Goal: Communication & Community: Answer question/provide support

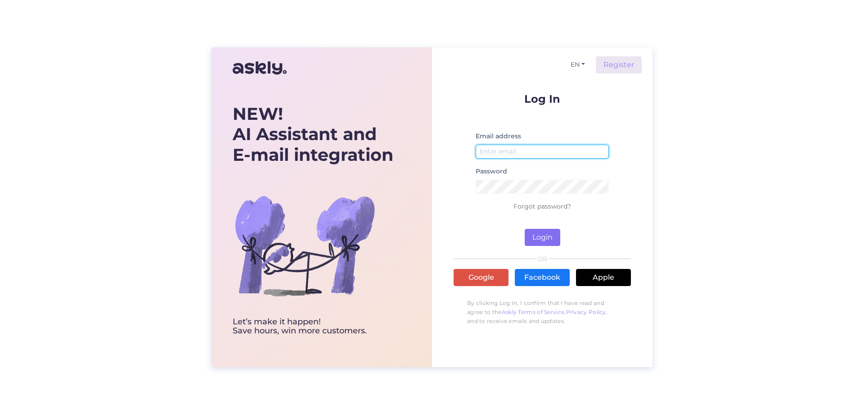
type input "[EMAIL_ADDRESS][DOMAIN_NAME]"
click at [539, 232] on button "Login" at bounding box center [543, 237] width 36 height 17
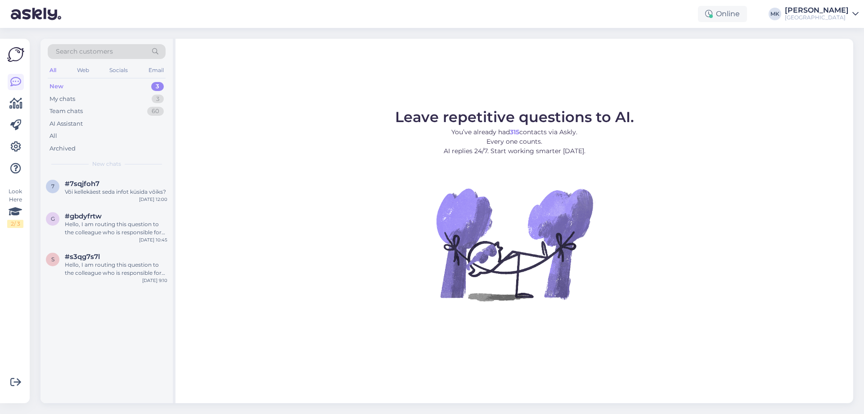
click at [100, 89] on div "New 3" at bounding box center [107, 86] width 118 height 13
click at [110, 96] on div "My chats 3" at bounding box center [107, 99] width 118 height 13
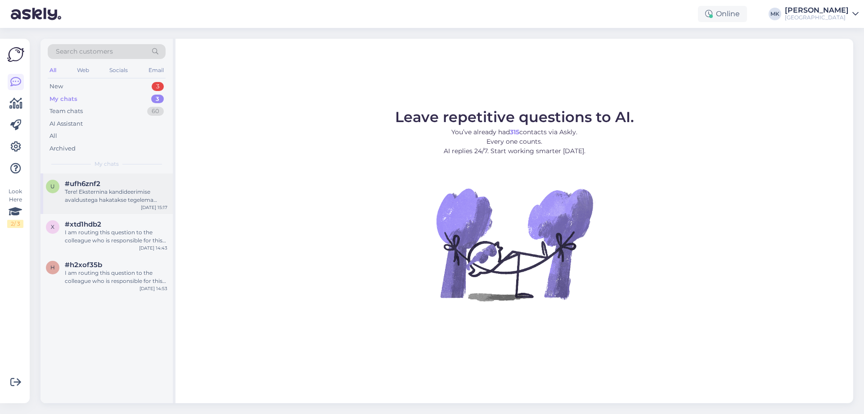
click at [104, 201] on div "Tere! Eksternina kandideerimise avaldustega hakatakse tegelema augustis. Info õ…" at bounding box center [116, 196] width 103 height 16
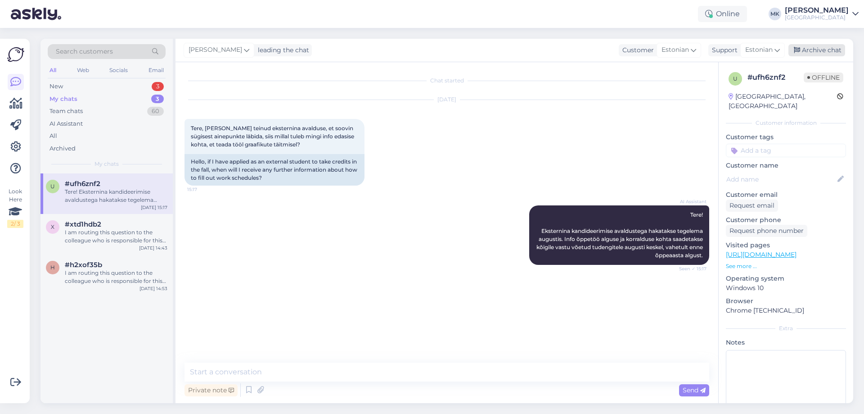
click at [837, 45] on div "Archive chat" at bounding box center [817, 50] width 57 height 12
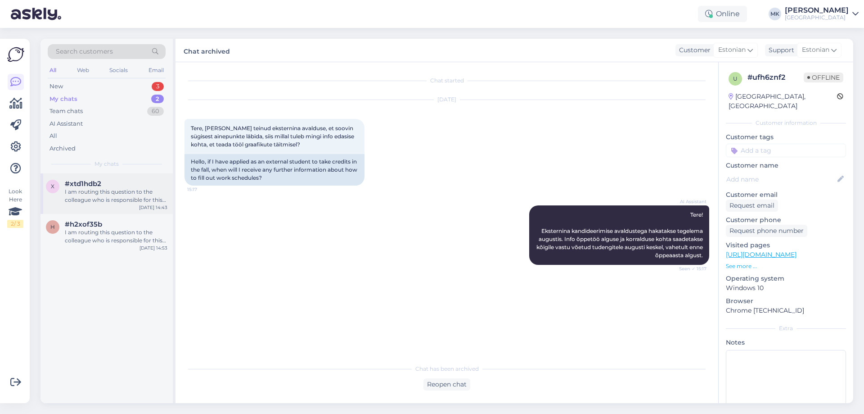
click at [92, 187] on span "#xtd1hdb2" at bounding box center [83, 184] width 36 height 8
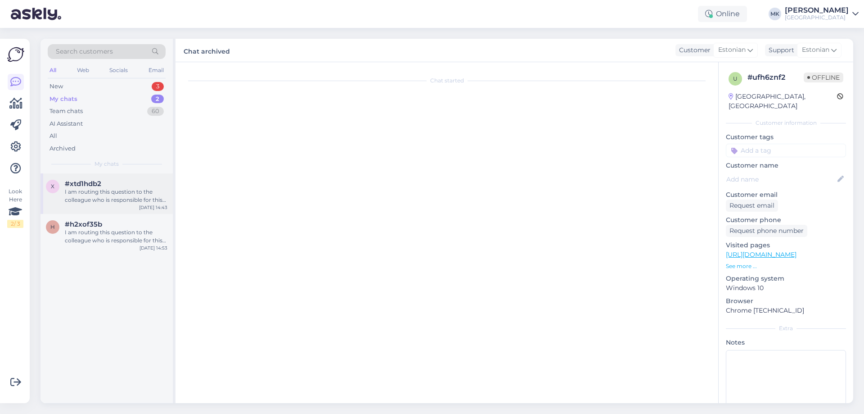
scroll to position [97, 0]
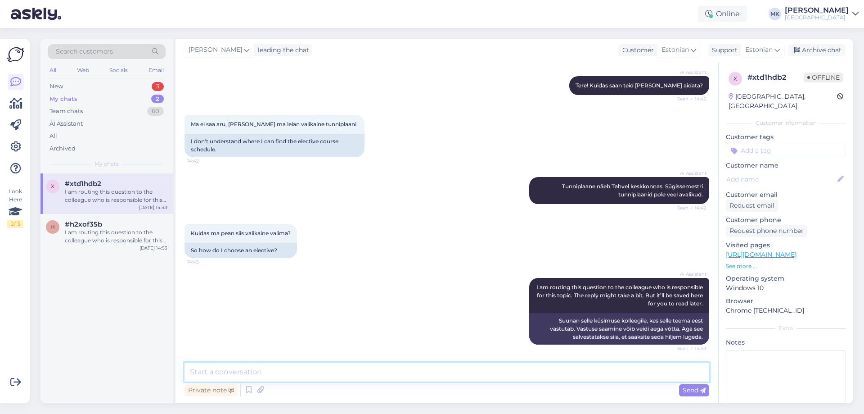
click at [294, 375] on textarea at bounding box center [447, 371] width 525 height 19
type textarea "Sügissemestri tunniplaanid on avalikud"
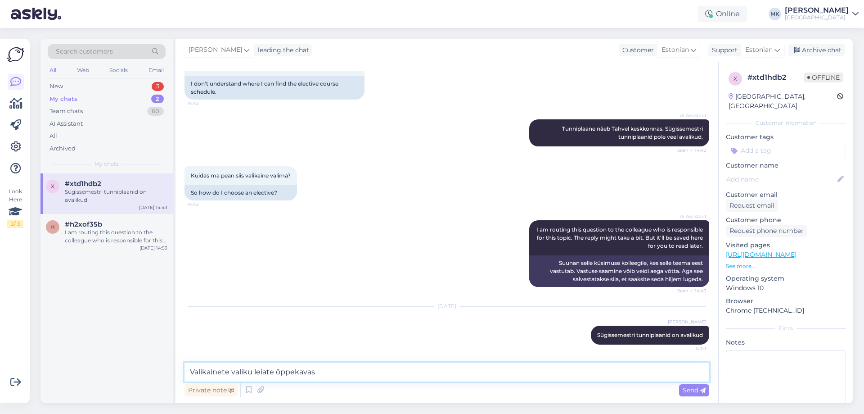
type textarea "Valikainete valiku leiate õppekavast"
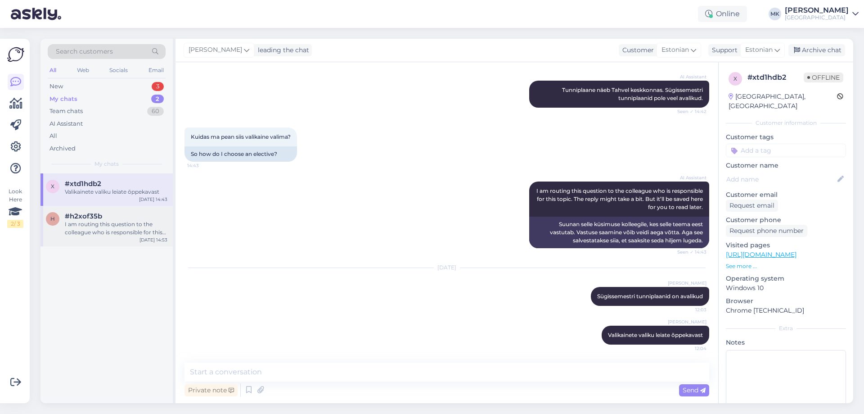
click at [80, 224] on div "I am routing this question to the colleague who is responsible for this topic. …" at bounding box center [116, 228] width 103 height 16
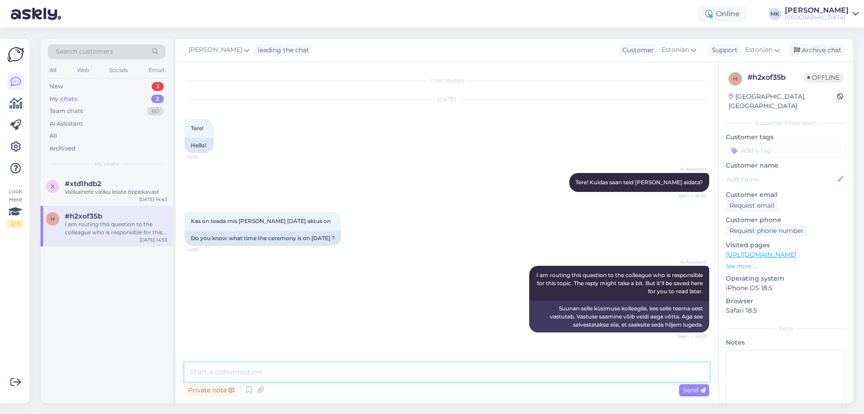
click at [257, 365] on textarea at bounding box center [447, 371] width 525 height 19
type textarea "T"
type textarea "[DATE] algab õppetöö. Õppeaasta avaaktust ei toimu"
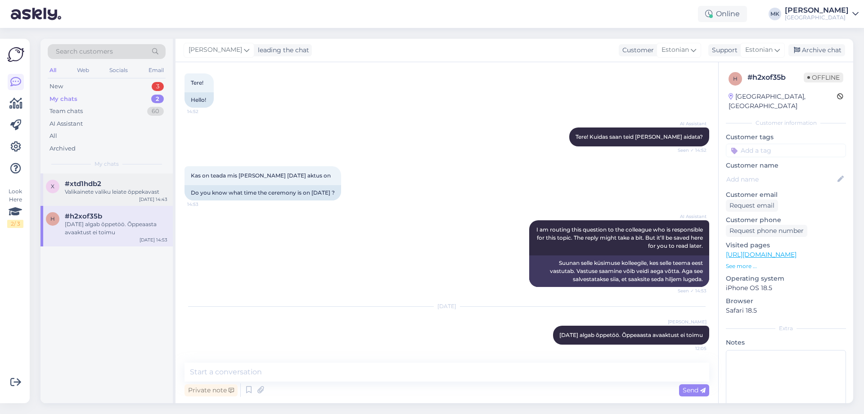
click at [97, 198] on div "x #xtd1hdb2 Valikainete valiku leiate õppekavast [DATE] 14:43" at bounding box center [107, 189] width 132 height 32
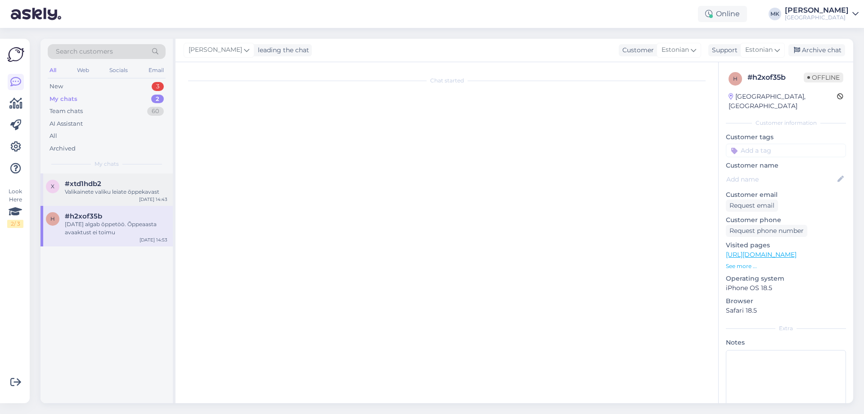
scroll to position [193, 0]
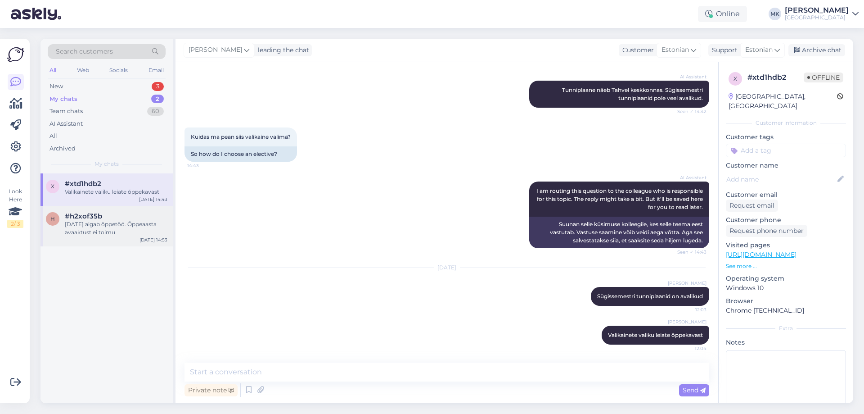
click at [121, 228] on div "[DATE] algab õppetöö. Õppeaasta avaaktust ei toimu" at bounding box center [116, 228] width 103 height 16
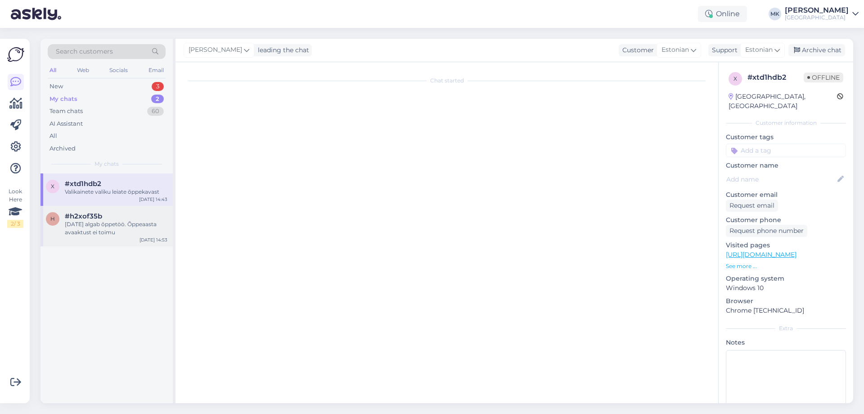
scroll to position [45, 0]
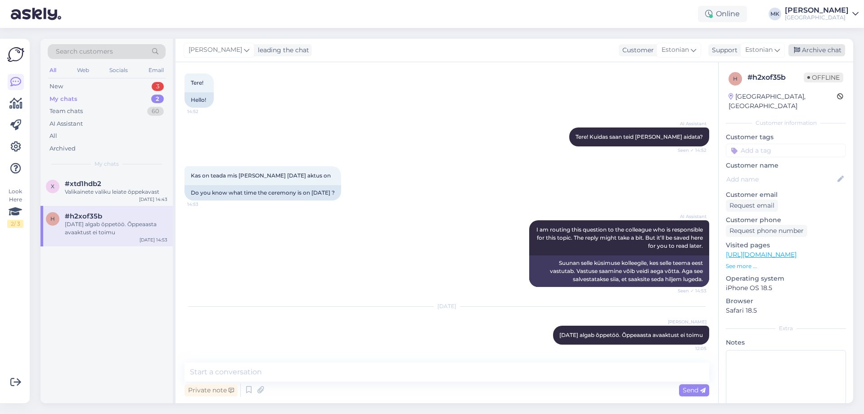
click at [830, 52] on div "Archive chat" at bounding box center [817, 50] width 57 height 12
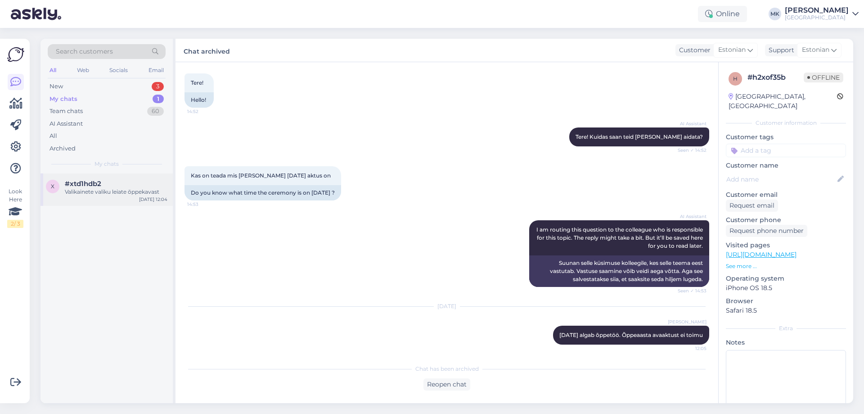
click at [105, 185] on div "#xtd1hdb2" at bounding box center [116, 184] width 103 height 8
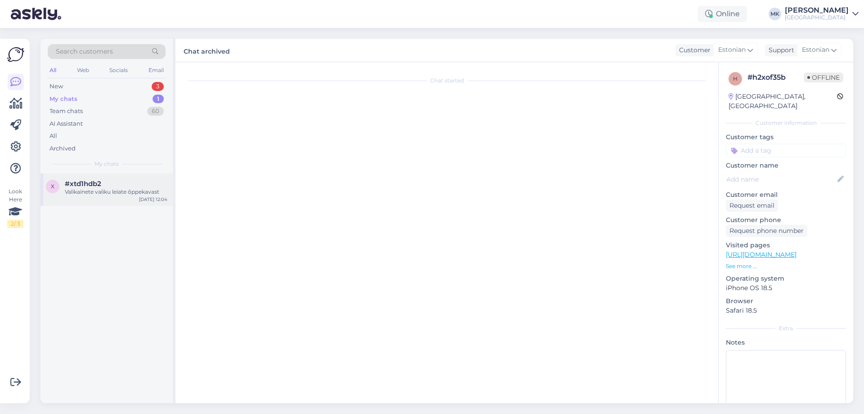
scroll to position [193, 0]
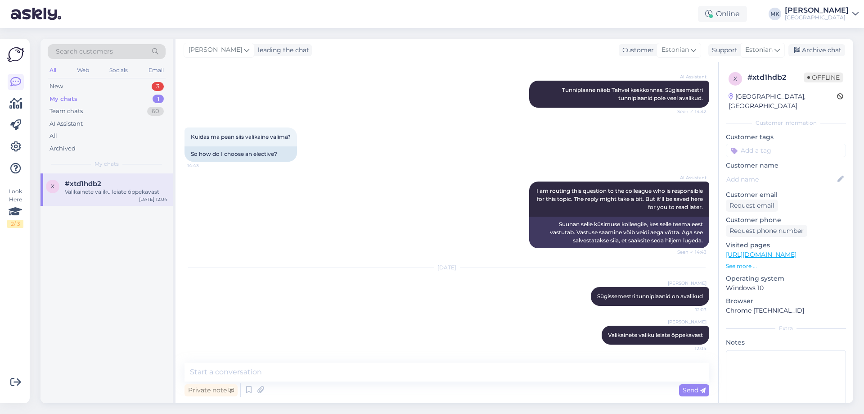
click at [102, 95] on div "My chats 1" at bounding box center [107, 99] width 118 height 13
click at [104, 88] on div "New 3" at bounding box center [107, 86] width 118 height 13
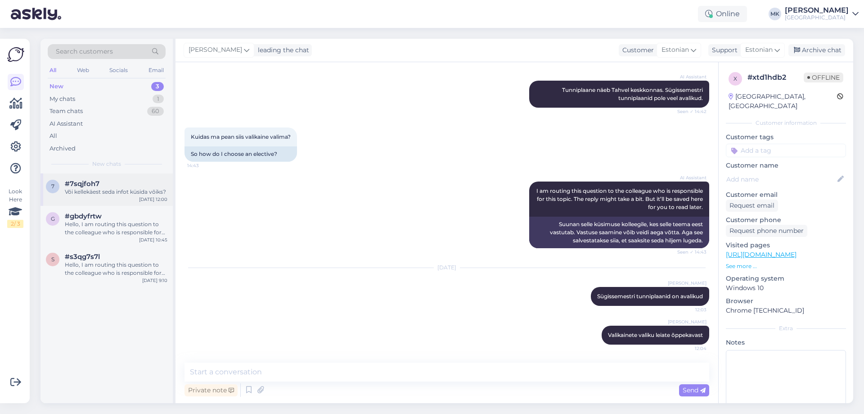
click at [122, 195] on div "Või kellekäest seda infot küsida võiks?" at bounding box center [116, 192] width 103 height 8
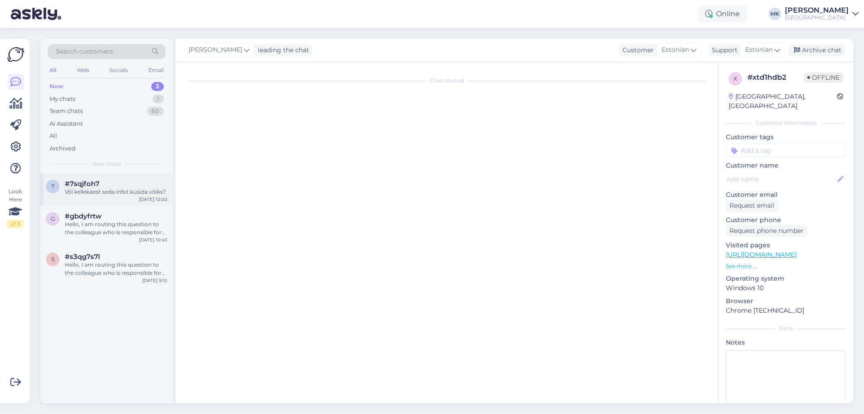
scroll to position [0, 0]
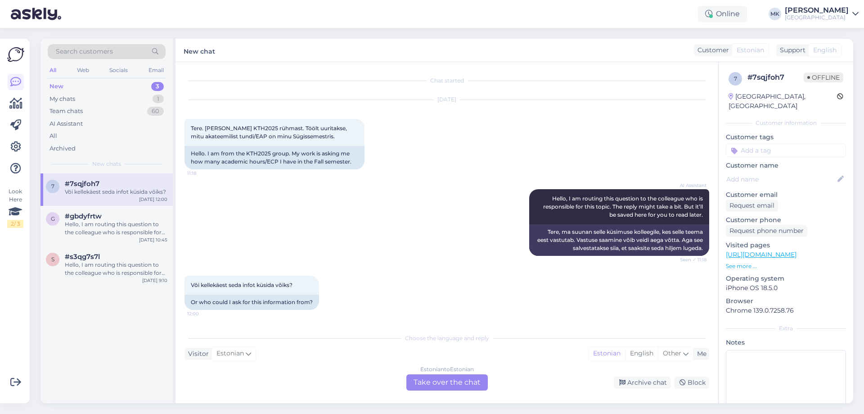
click at [461, 382] on div "Estonian to Estonian Take over the chat" at bounding box center [446, 382] width 81 height 16
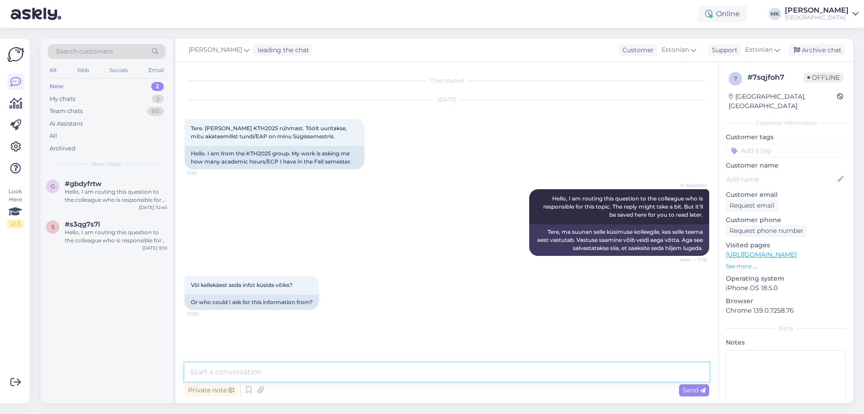
click at [467, 372] on textarea at bounding box center [447, 371] width 525 height 19
type textarea "T"
type textarea "Te koostate enda õpingukava ise. Nominaalmaht on 30 EAP-d semestris."
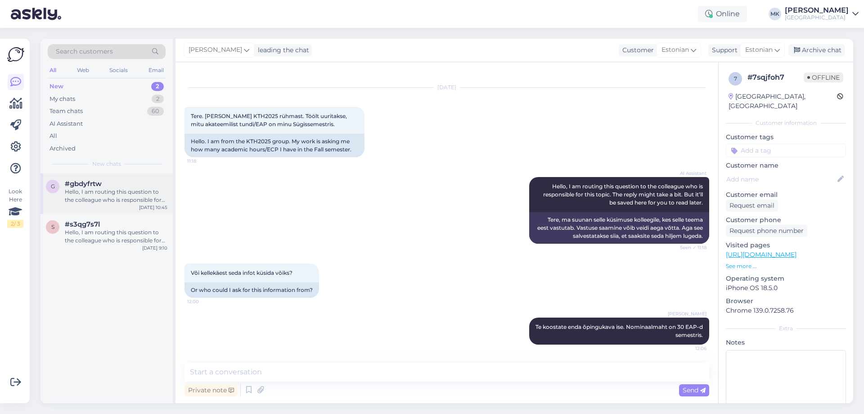
click at [113, 190] on div "Hello, I am routing this question to the colleague who is responsible for this …" at bounding box center [116, 196] width 103 height 16
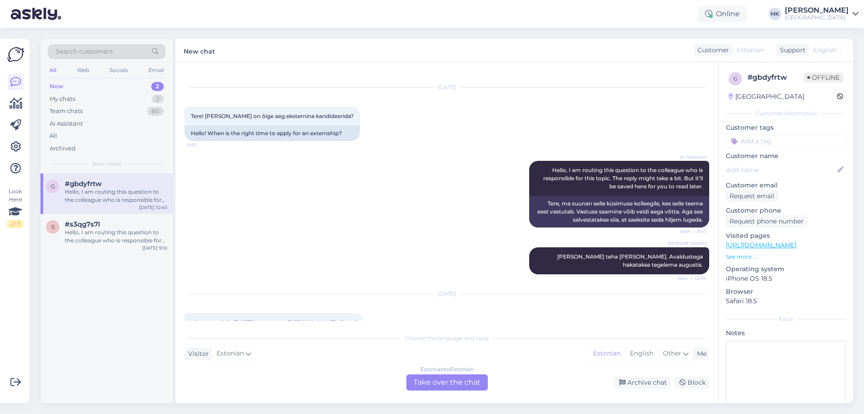
scroll to position [135, 0]
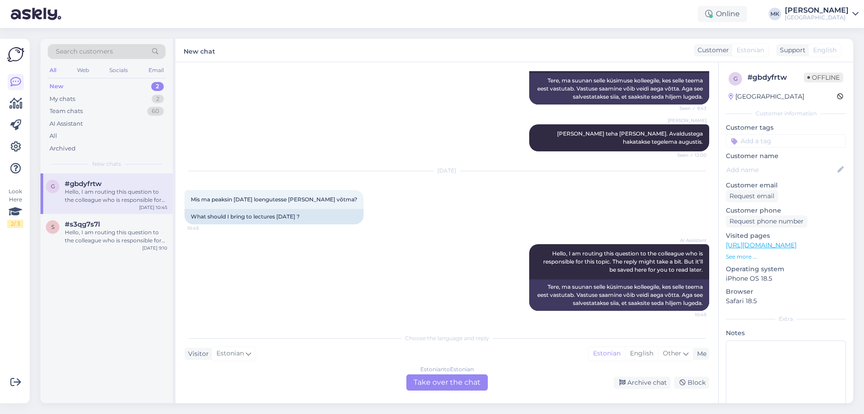
click at [456, 385] on div "Estonian to Estonian Take over the chat" at bounding box center [446, 382] width 81 height 16
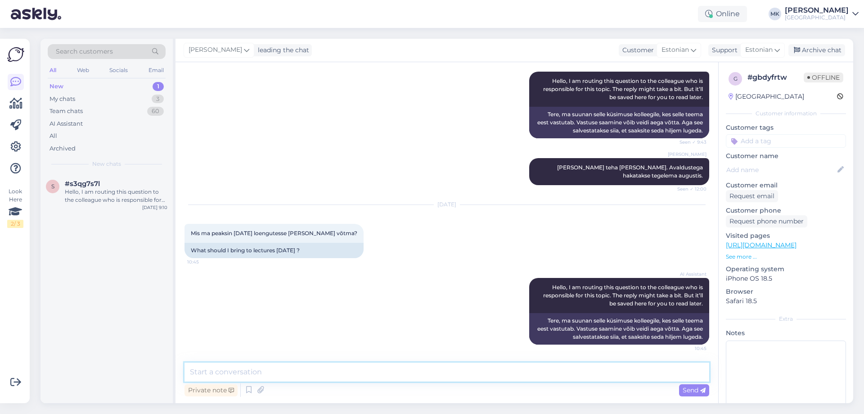
click at [424, 375] on textarea at bounding box center [447, 371] width 525 height 19
type textarea "M"
type textarea "Vahendid märkmete tegemiseks"
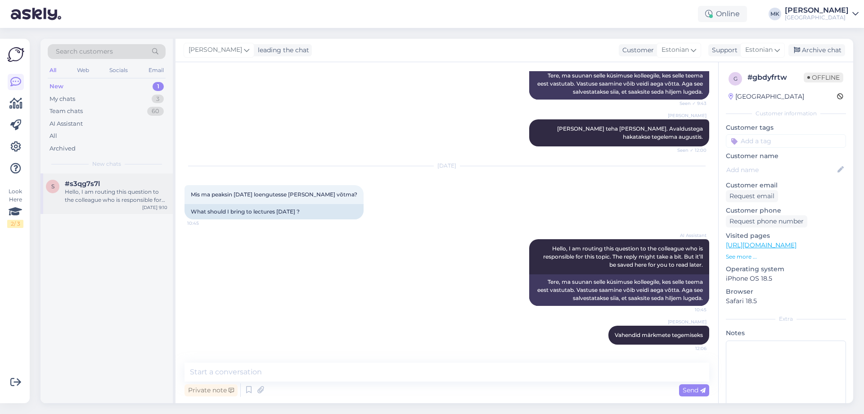
click at [112, 194] on div "Hello, I am routing this question to the colleague who is responsible for this …" at bounding box center [116, 196] width 103 height 16
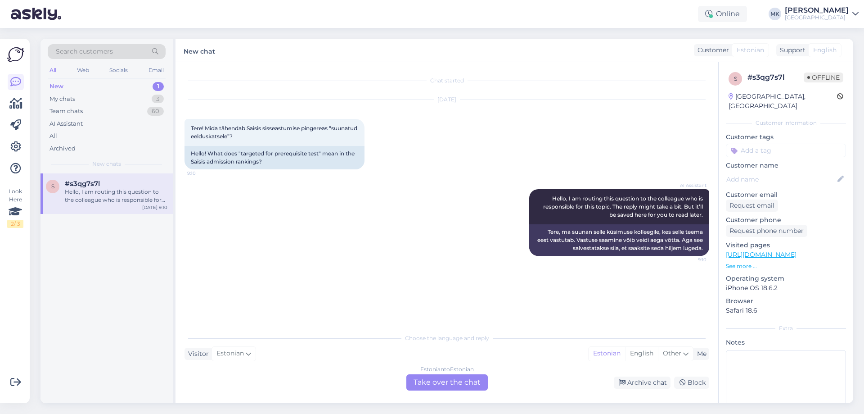
scroll to position [0, 0]
click at [449, 383] on div "Estonian to Estonian Take over the chat" at bounding box center [446, 382] width 81 height 16
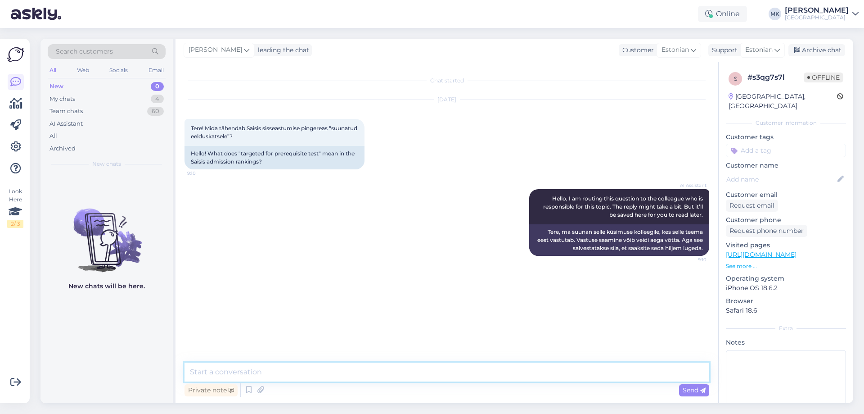
click at [452, 376] on textarea at bounding box center [447, 371] width 525 height 19
type textarea "Tegu on tehnilise veaga SAISi poolt, palun ärge pange staatuse muutumist tähele."
